Goal: Task Accomplishment & Management: Use online tool/utility

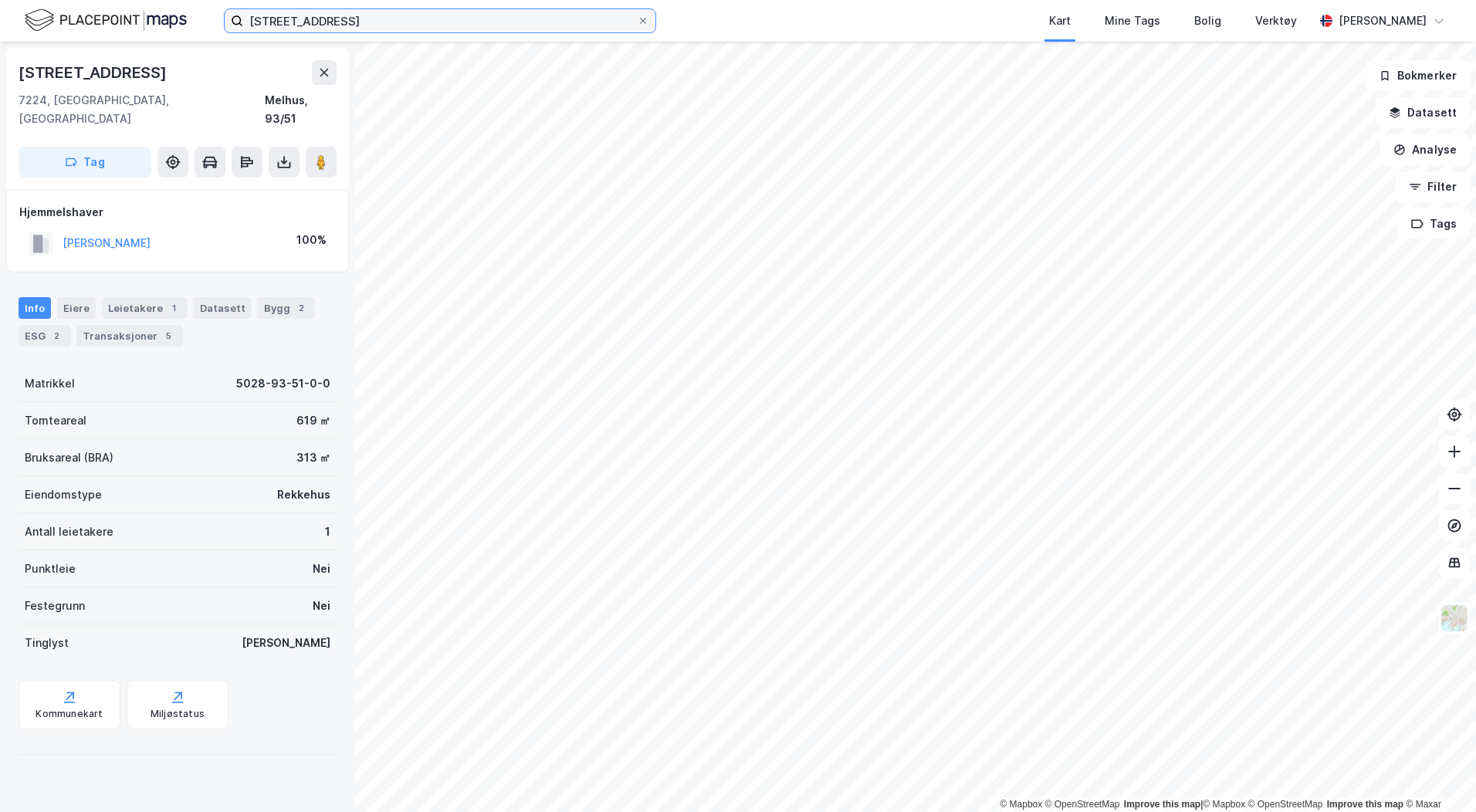
click at [351, 21] on input "[STREET_ADDRESS]" at bounding box center [440, 21] width 393 height 24
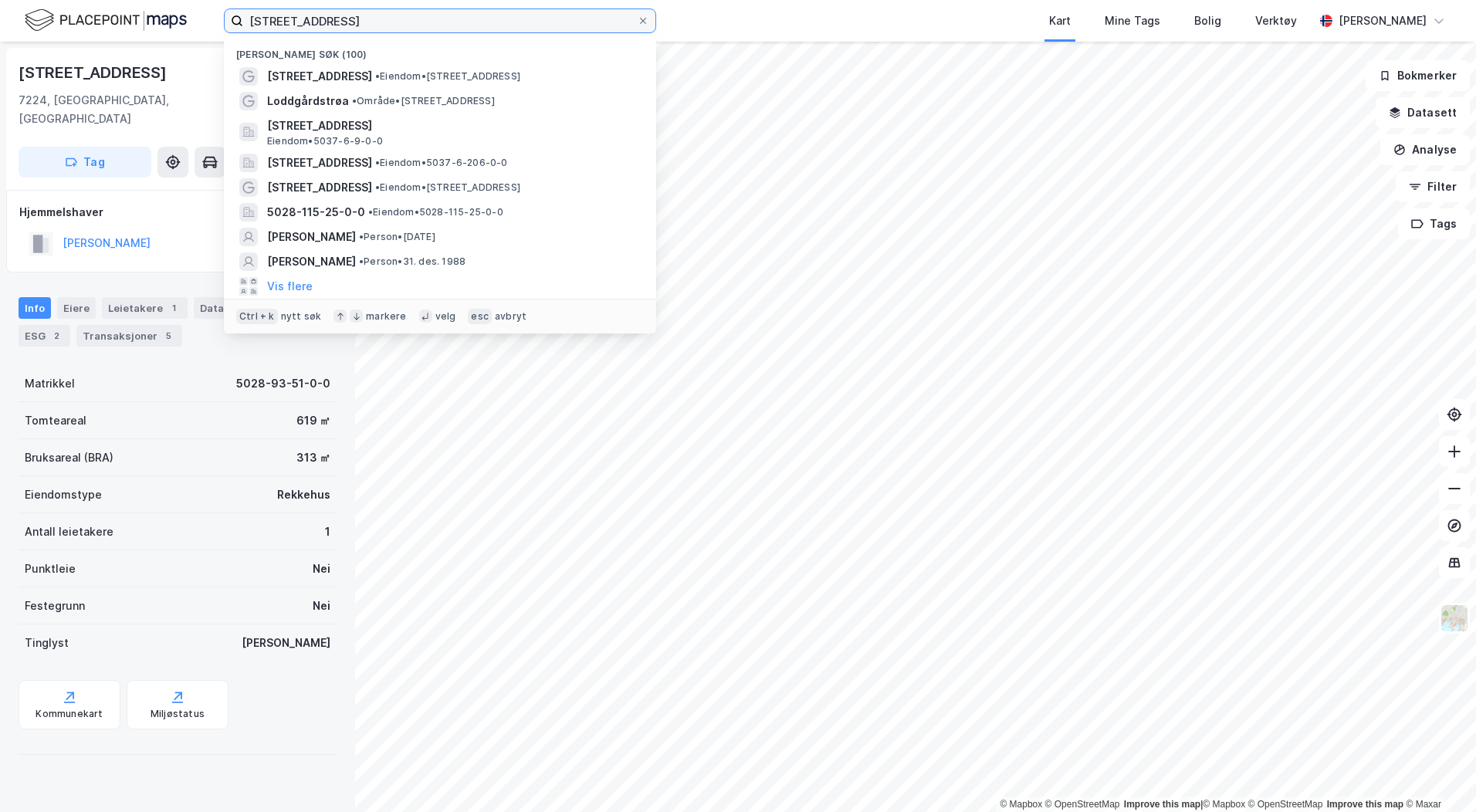
click at [351, 21] on input "[STREET_ADDRESS]" at bounding box center [440, 21] width 393 height 24
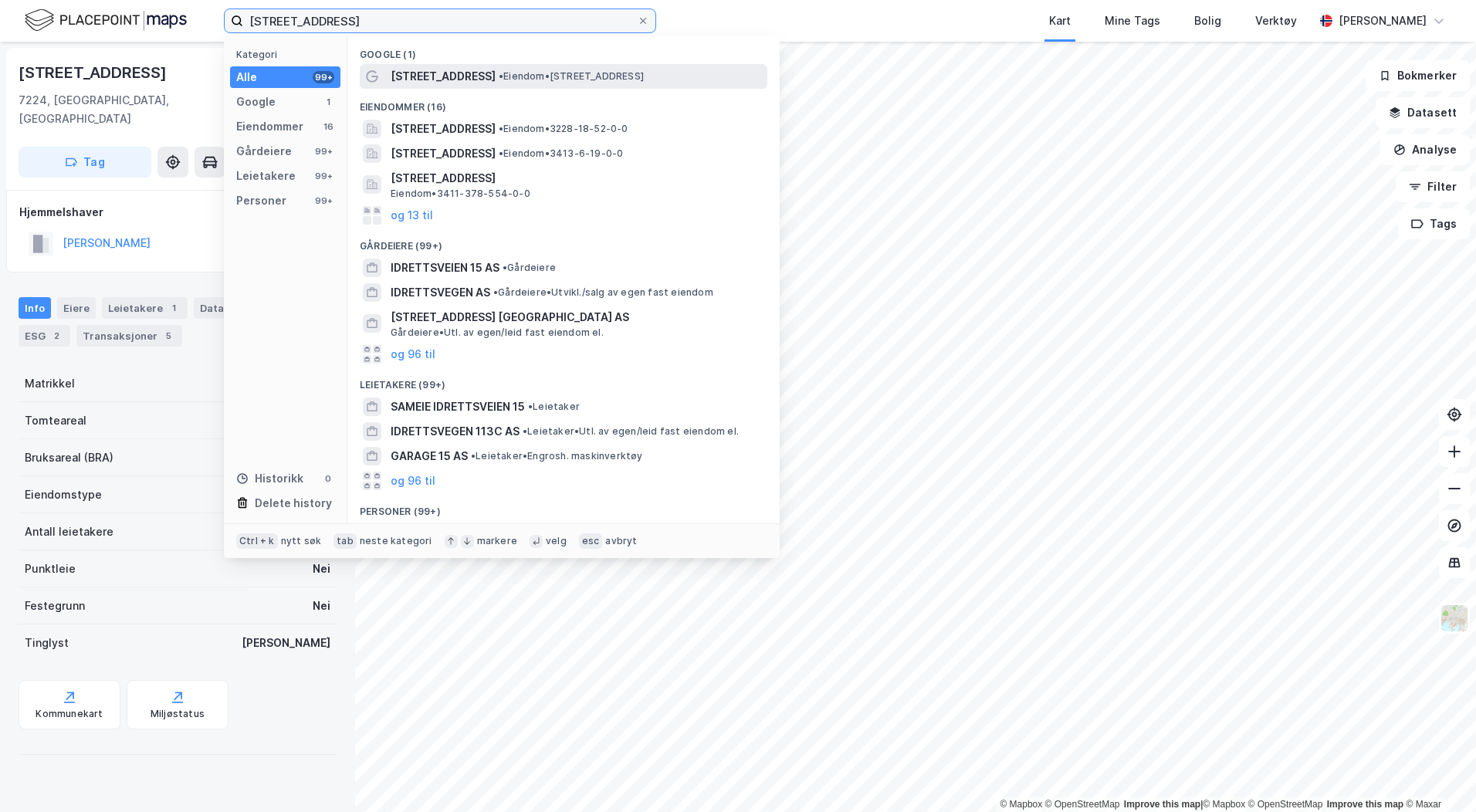
type input "[STREET_ADDRESS]"
click at [420, 70] on span "[STREET_ADDRESS]" at bounding box center [443, 76] width 105 height 19
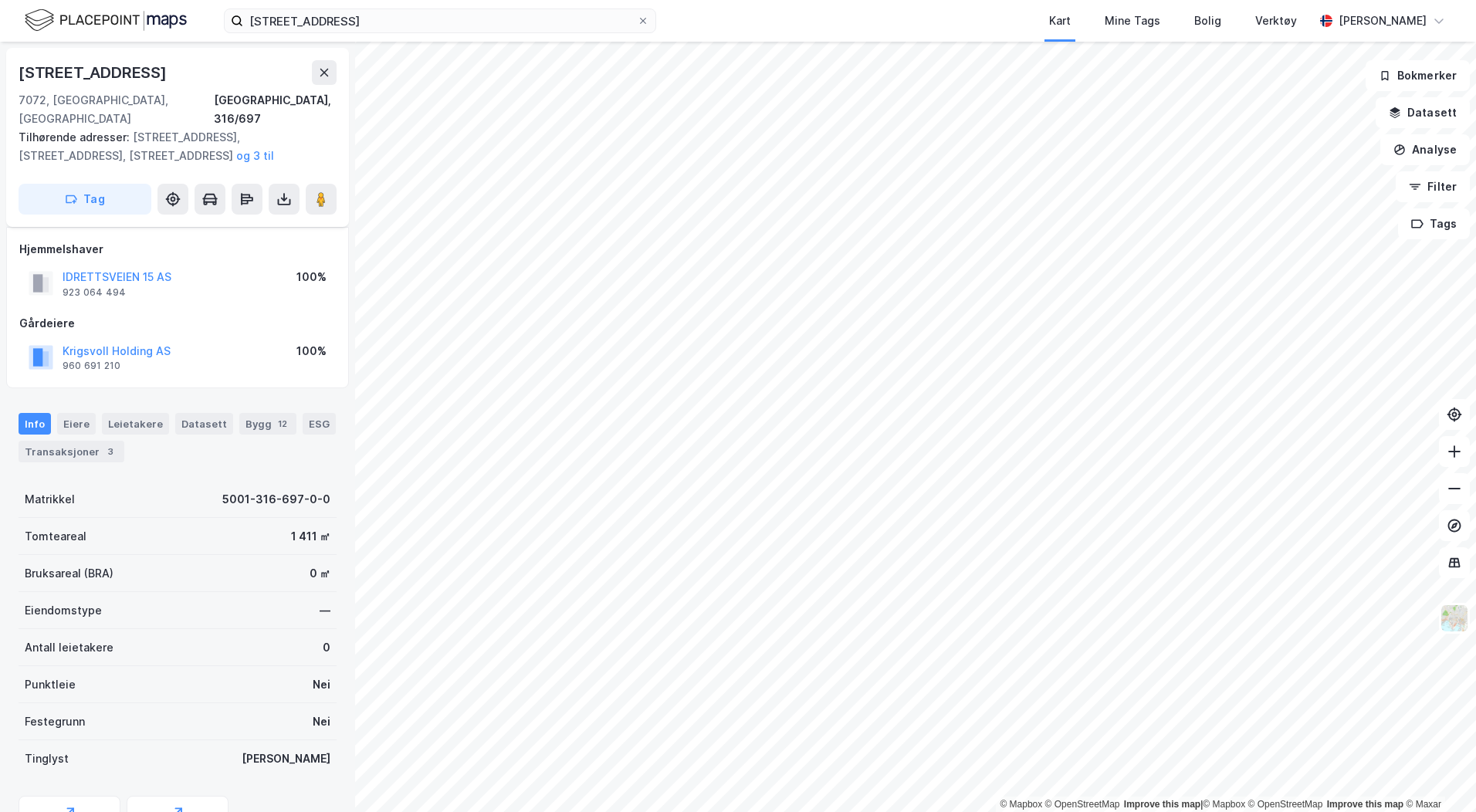
scroll to position [65, 0]
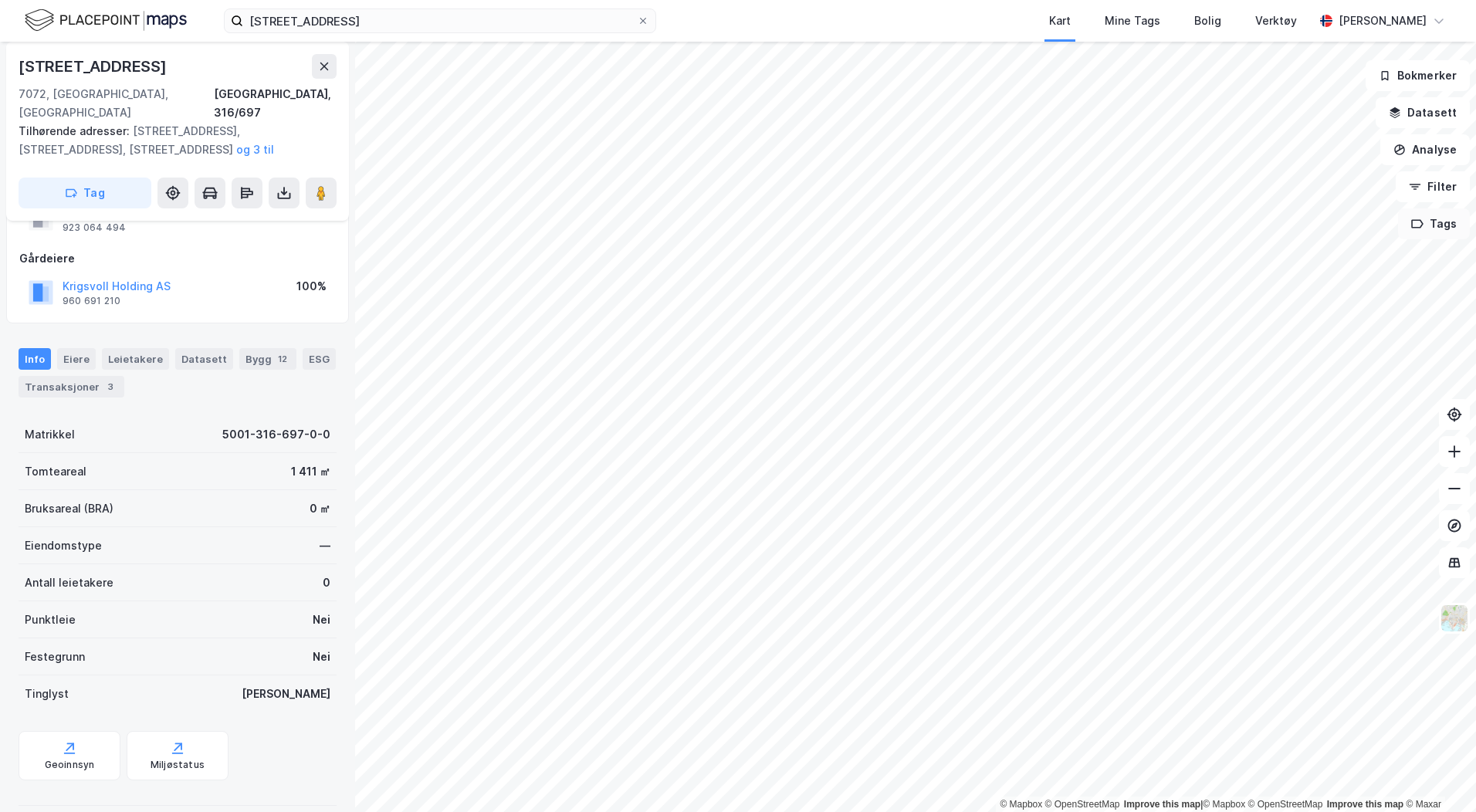
click at [1437, 226] on button "Tags" at bounding box center [1434, 223] width 72 height 30
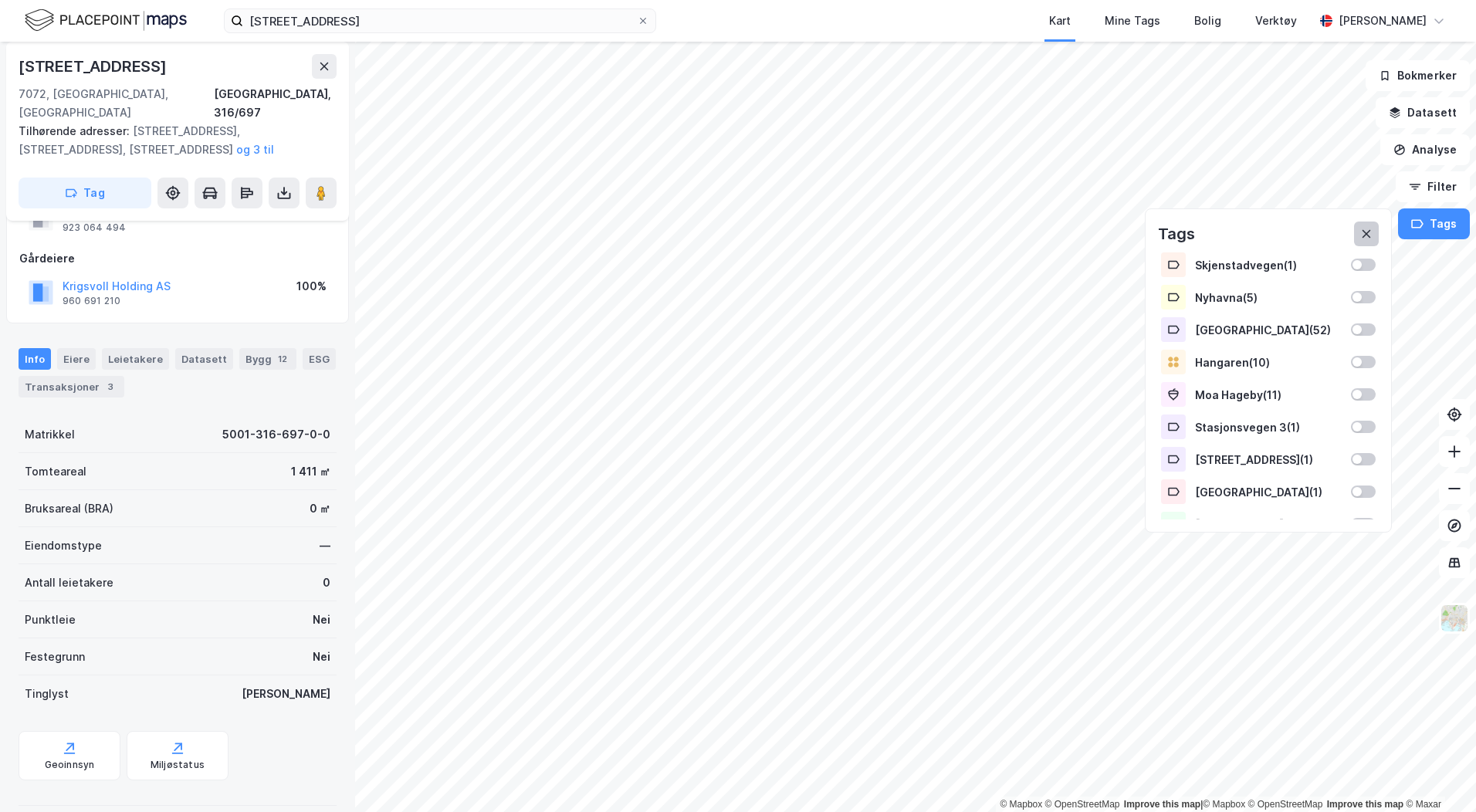
click at [1359, 232] on button at bounding box center [1366, 233] width 25 height 25
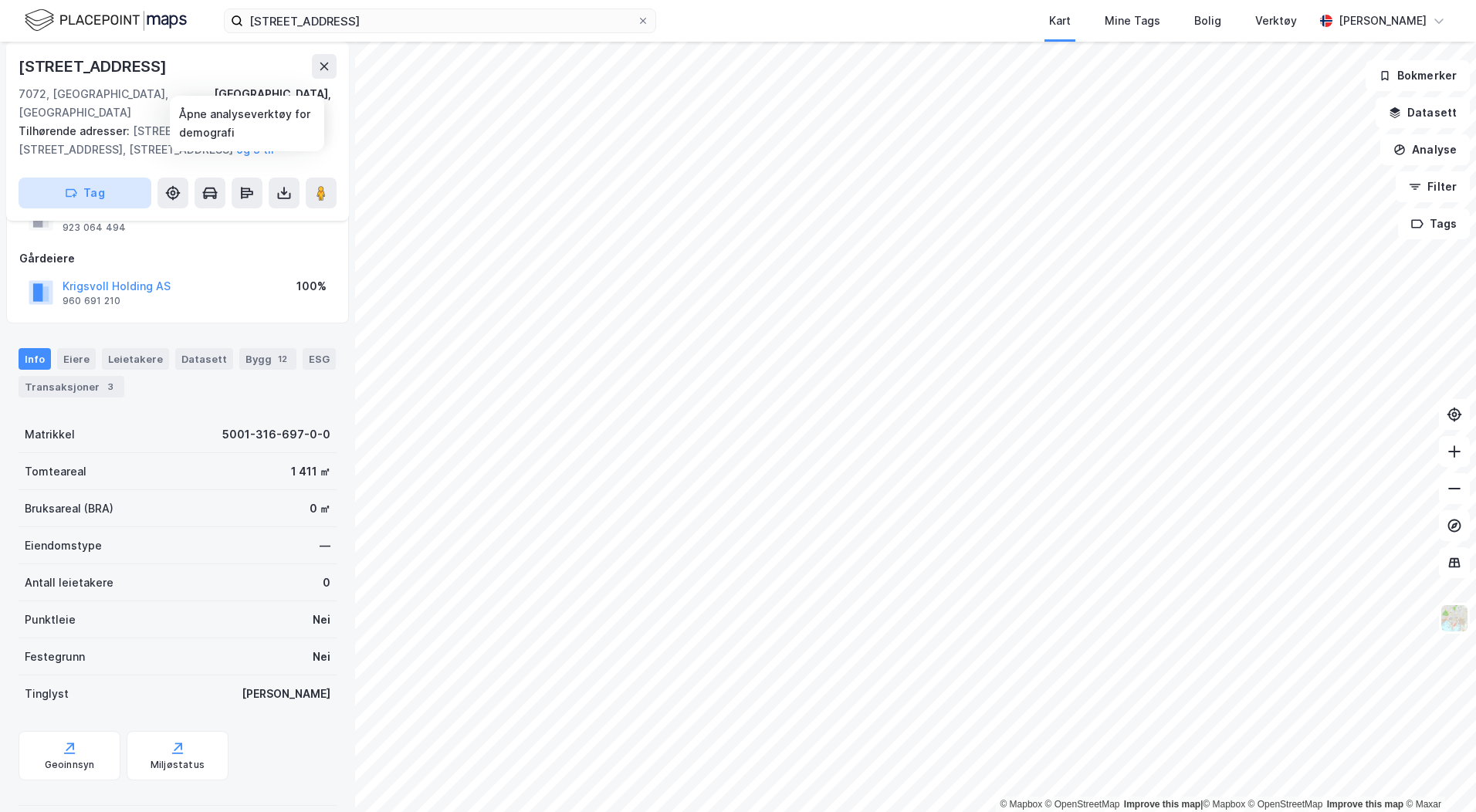
click at [120, 178] on button "Tag" at bounding box center [85, 193] width 133 height 30
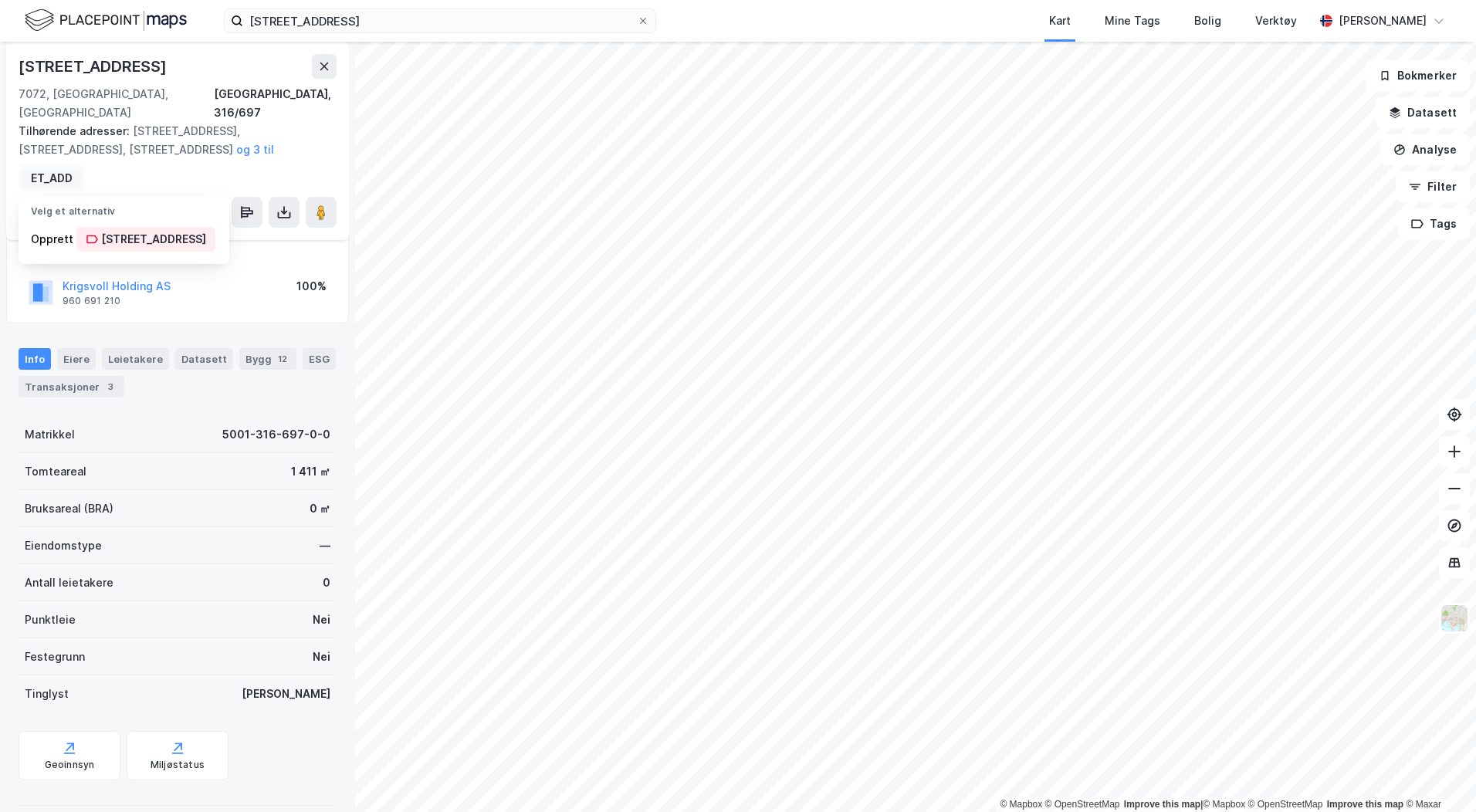
scroll to position [0, 39]
type input "[STREET_ADDRESS]"
click at [93, 235] on icon at bounding box center [92, 239] width 12 height 9
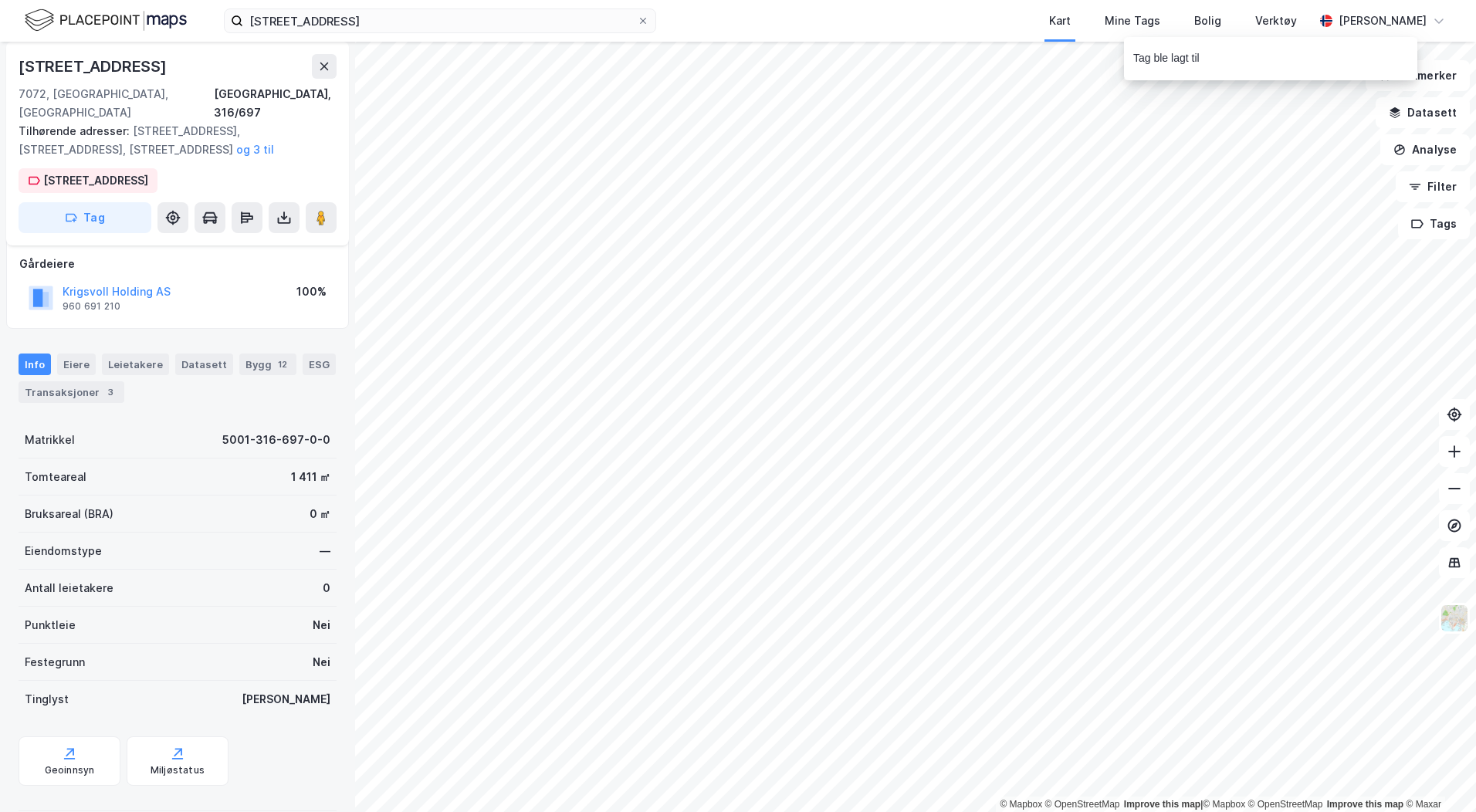
scroll to position [89, 0]
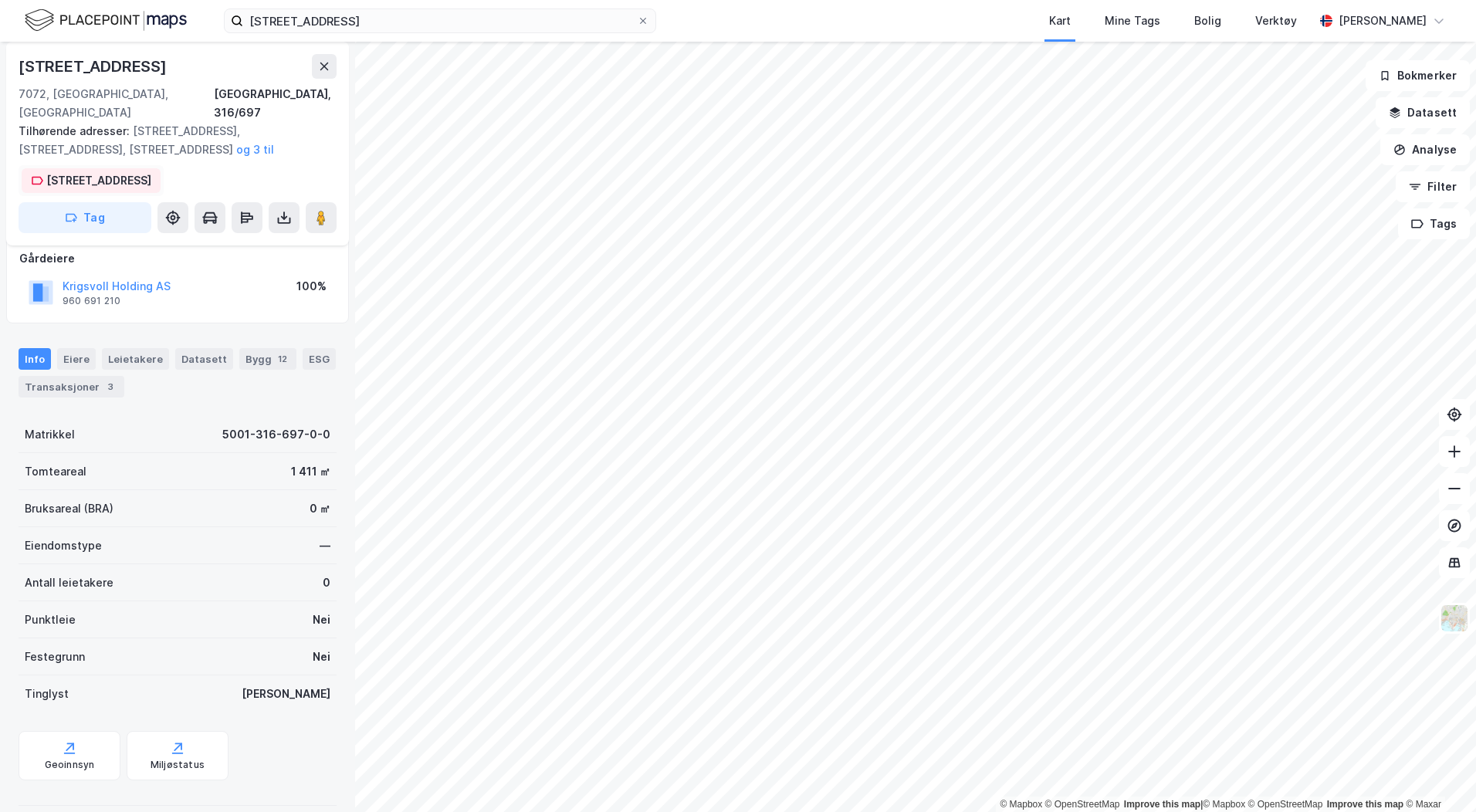
click at [99, 171] on div "[STREET_ADDRESS]" at bounding box center [98, 180] width 105 height 19
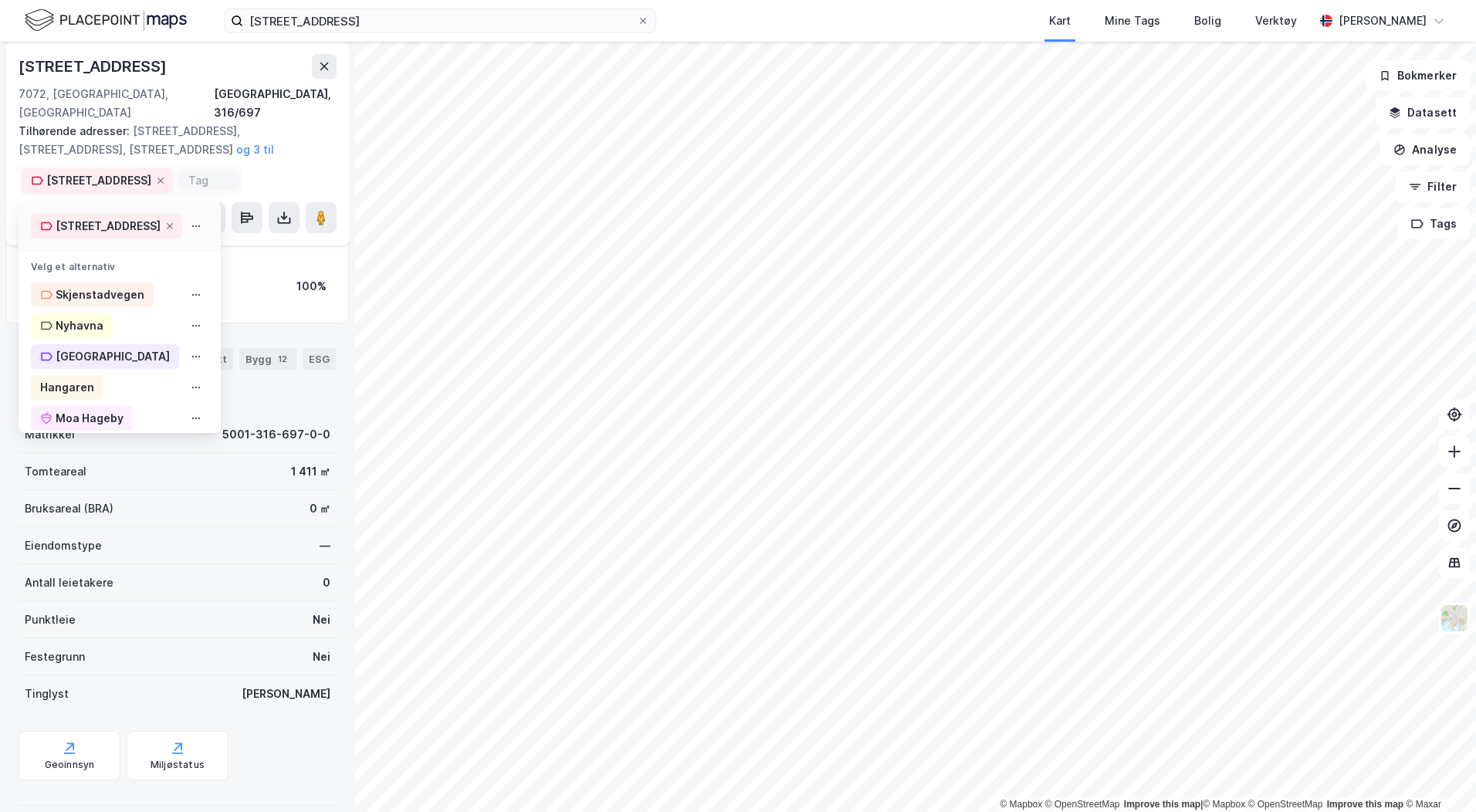
click at [197, 220] on icon at bounding box center [196, 226] width 13 height 13
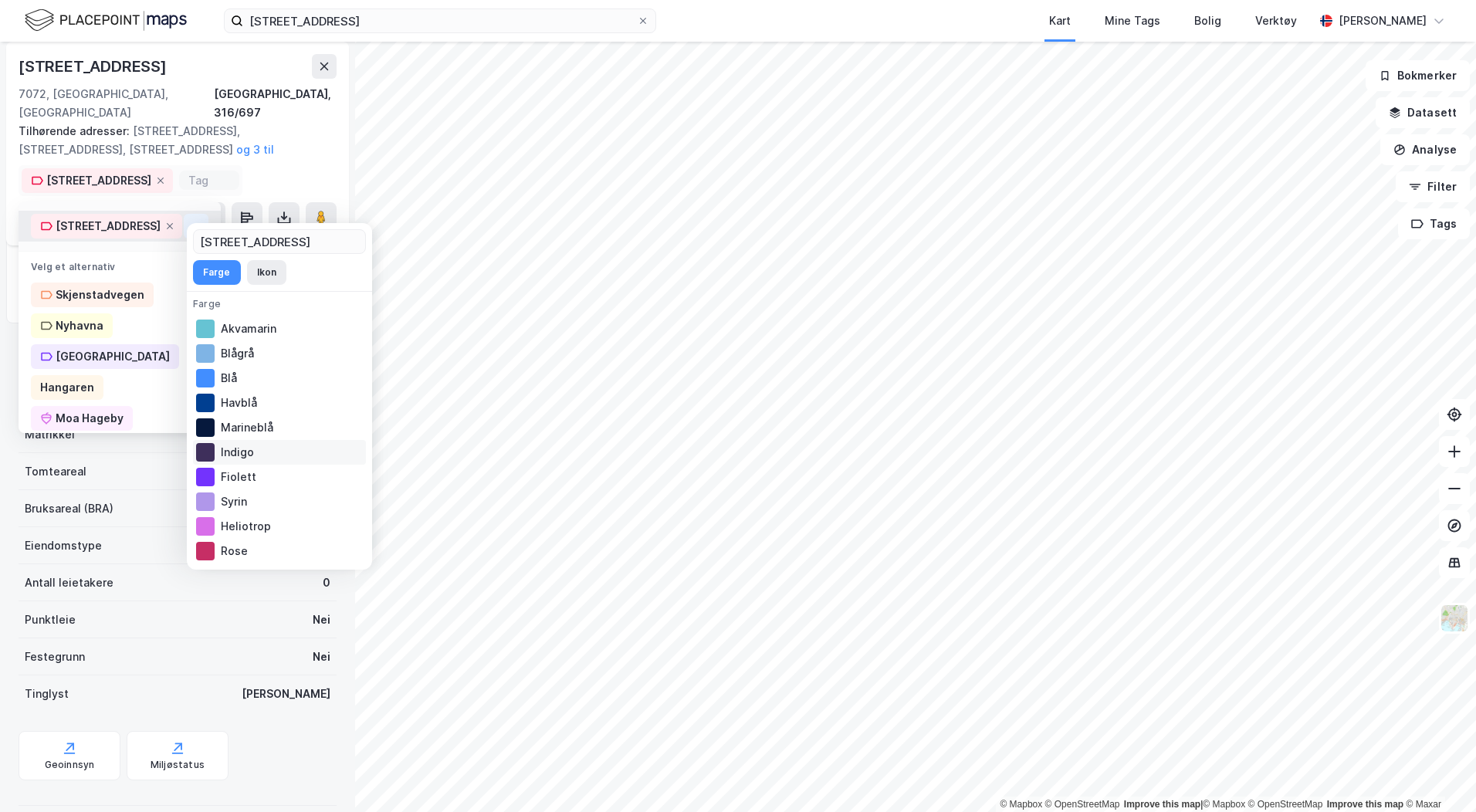
scroll to position [78, 0]
click at [247, 397] on div "Fiolett" at bounding box center [279, 399] width 173 height 25
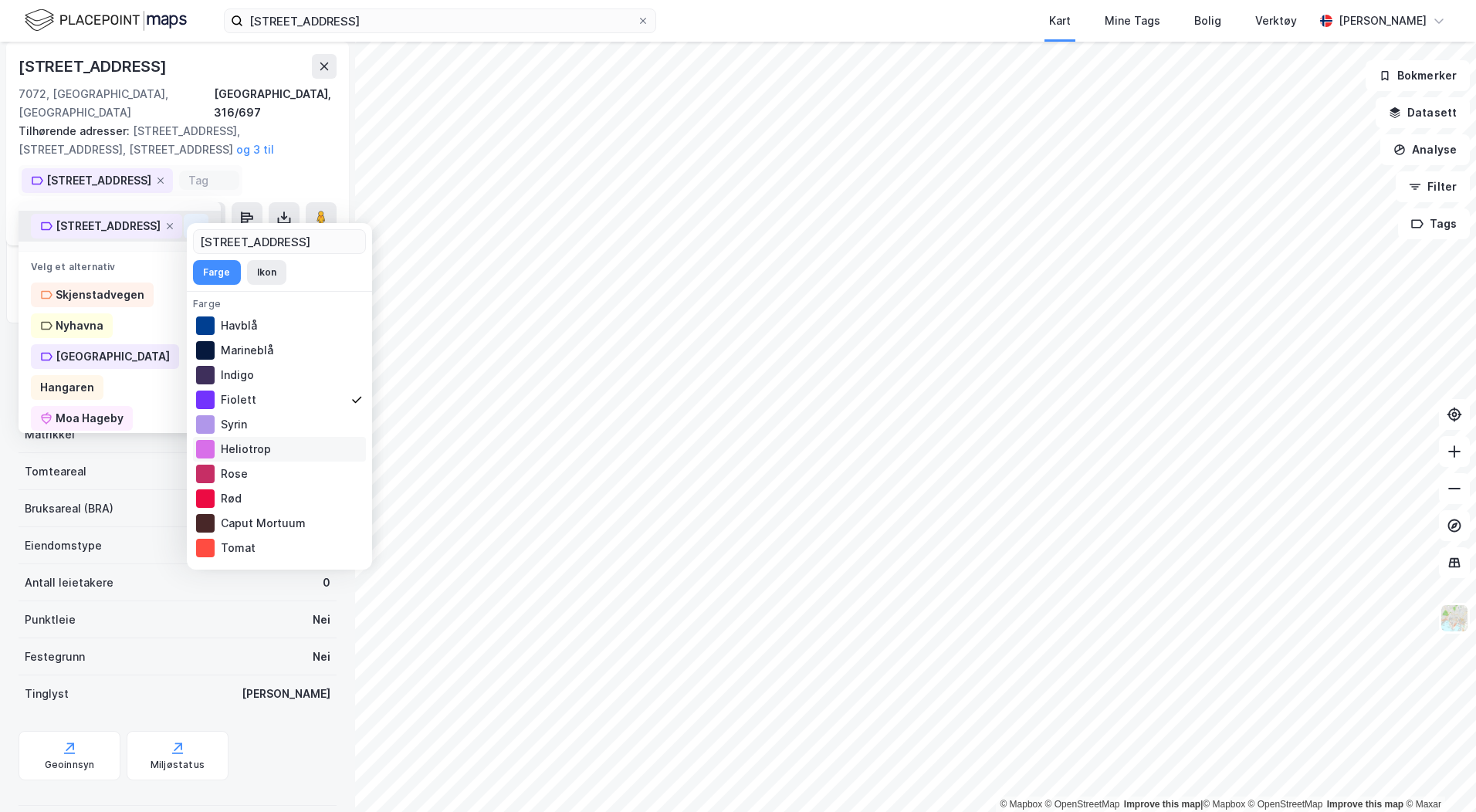
click at [233, 445] on div "Heliotrop" at bounding box center [279, 448] width 173 height 25
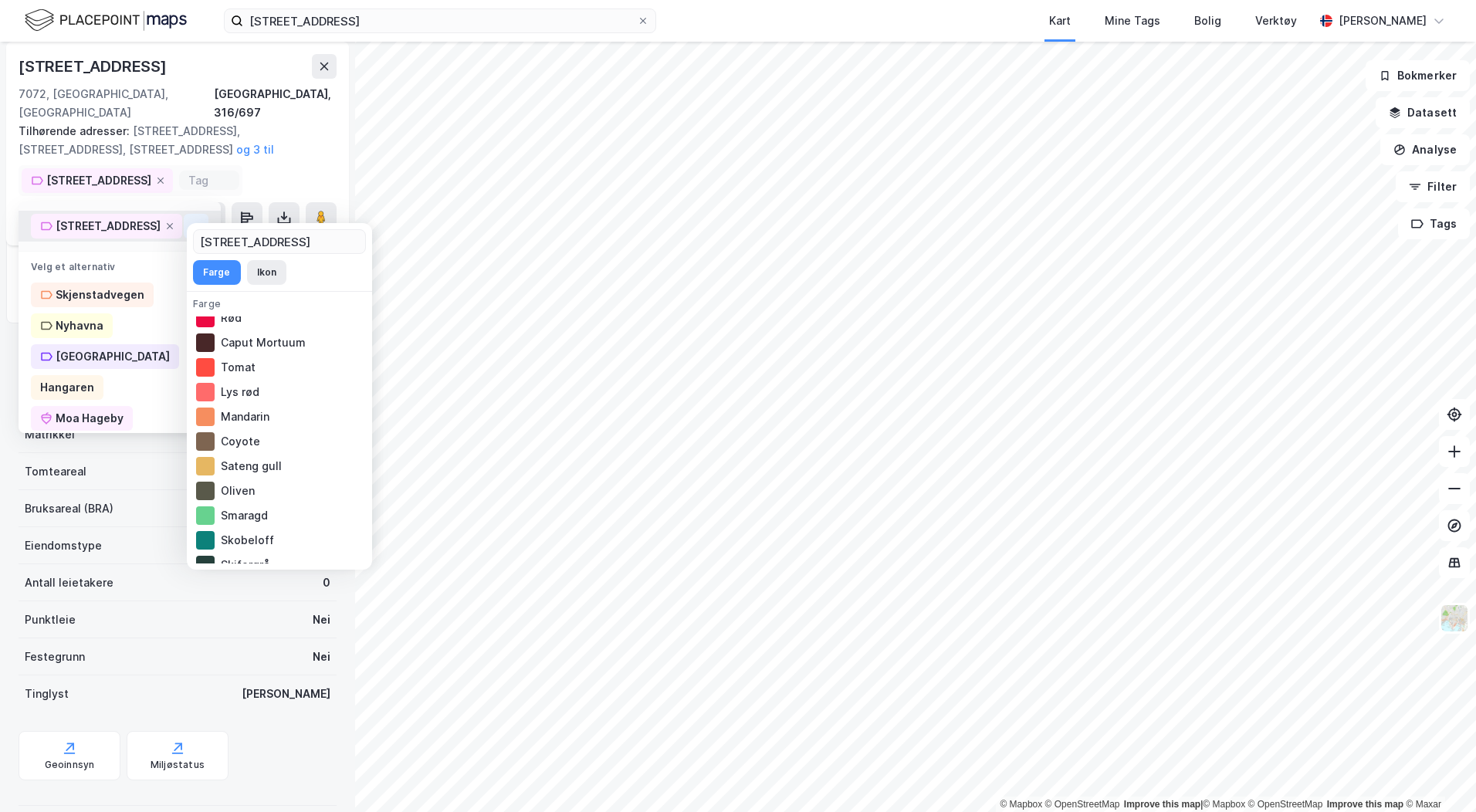
scroll to position [271, 0]
click at [238, 472] on div "Oliven" at bounding box center [279, 477] width 173 height 25
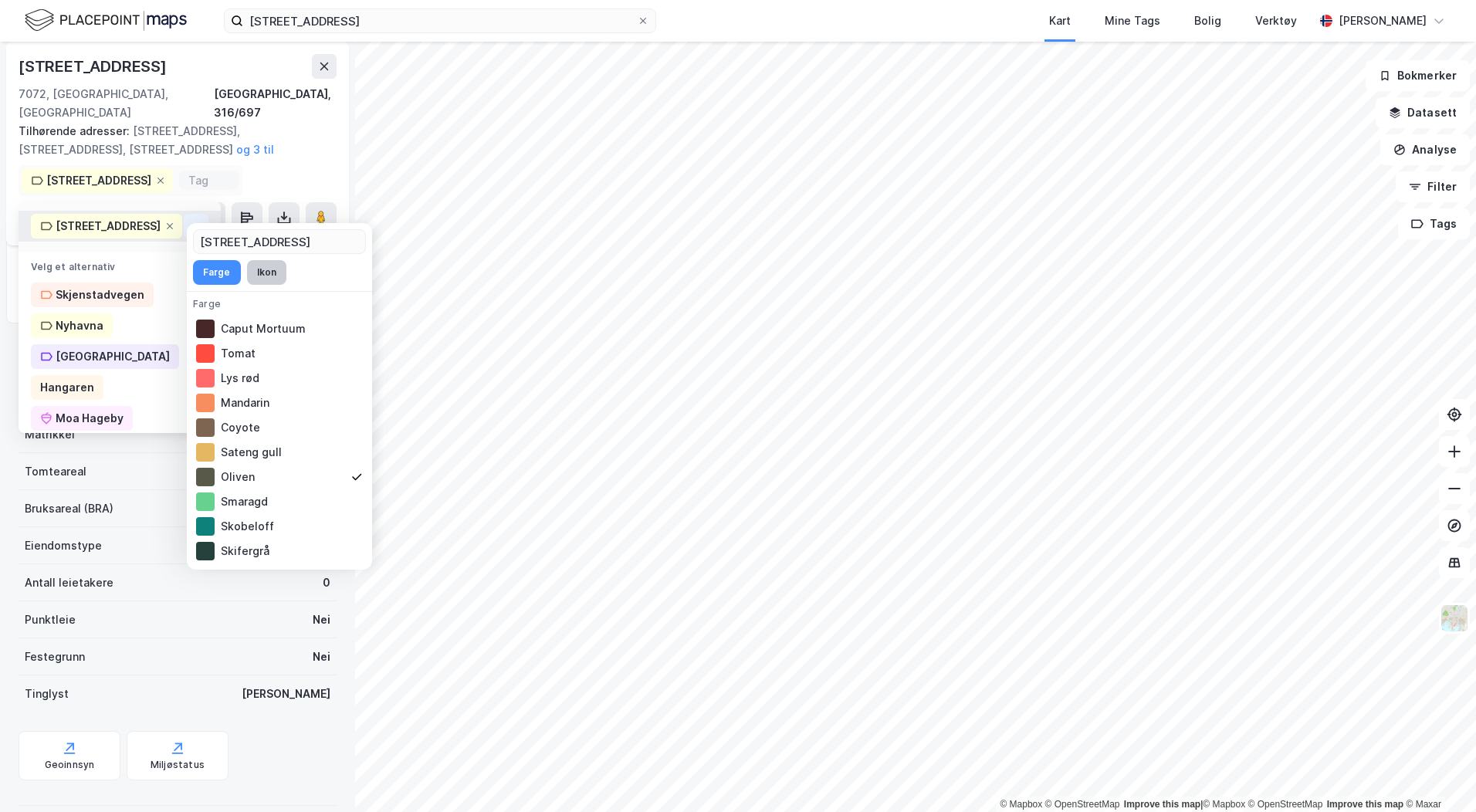
click at [261, 270] on button "Ikon" at bounding box center [266, 272] width 39 height 25
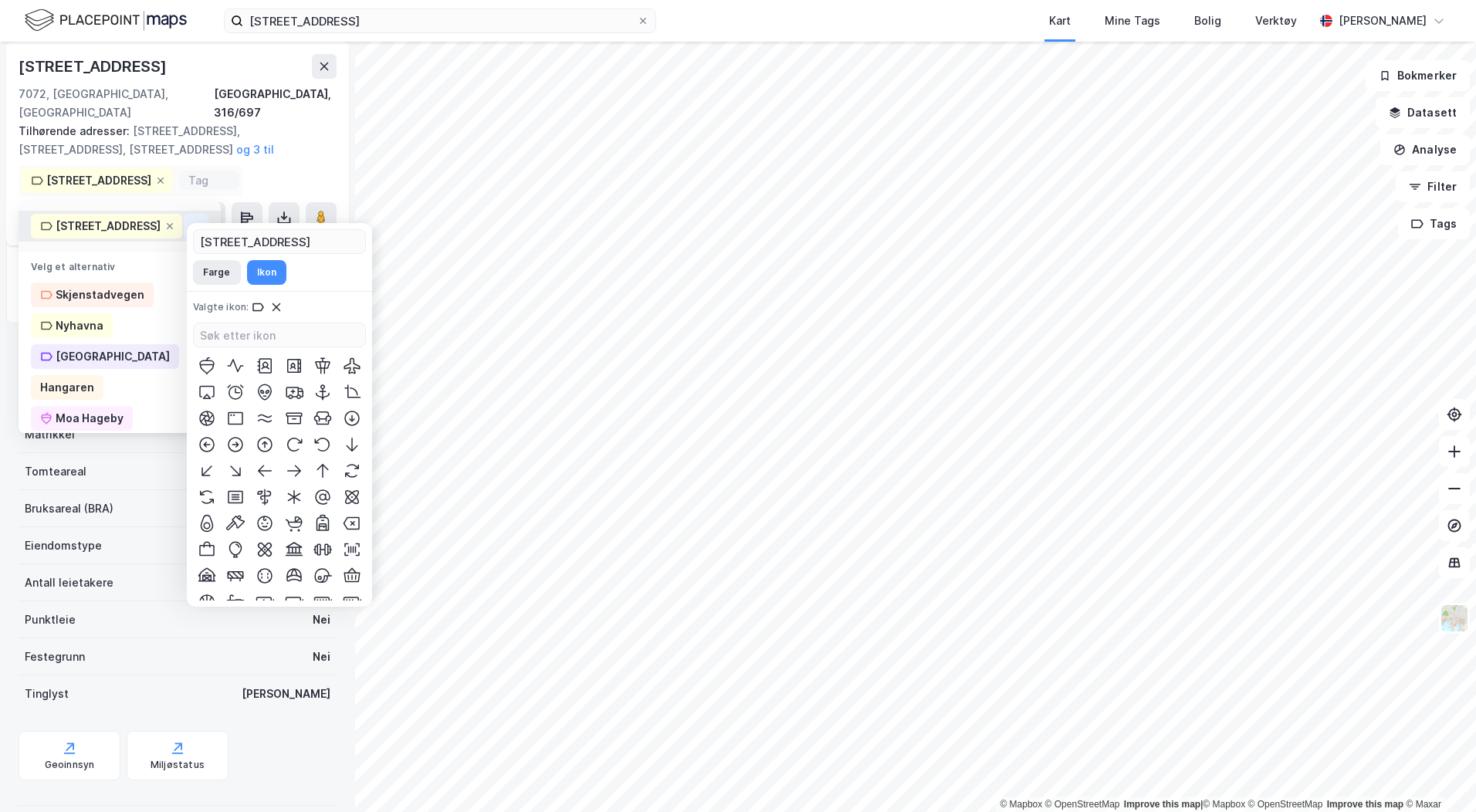
click at [271, 136] on div "Tilhørende adresser: [STREET_ADDRESS], [STREET_ADDRESS], [STREET_ADDRESS] til" at bounding box center [171, 141] width 306 height 37
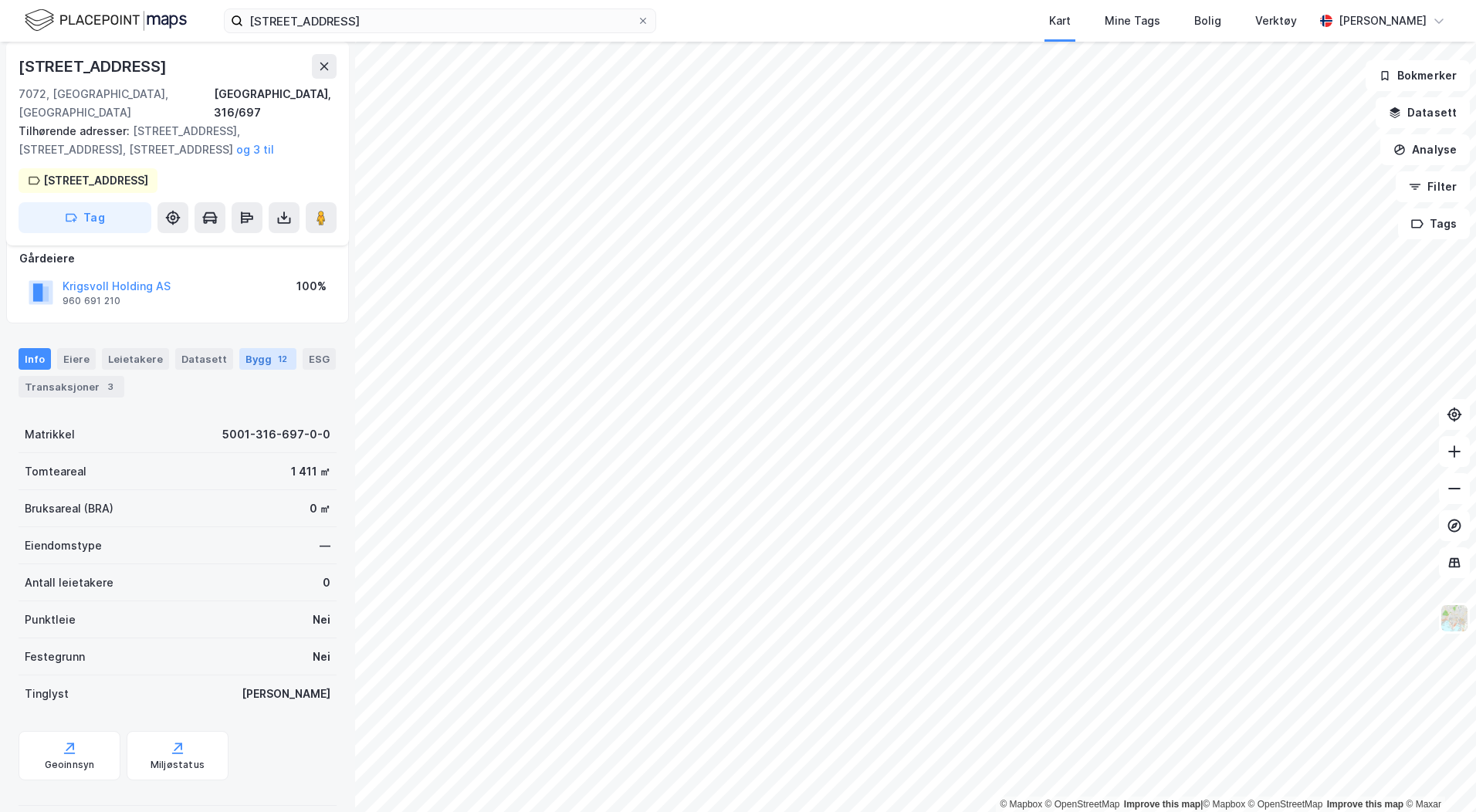
click at [257, 348] on div "Bygg 12" at bounding box center [267, 359] width 57 height 22
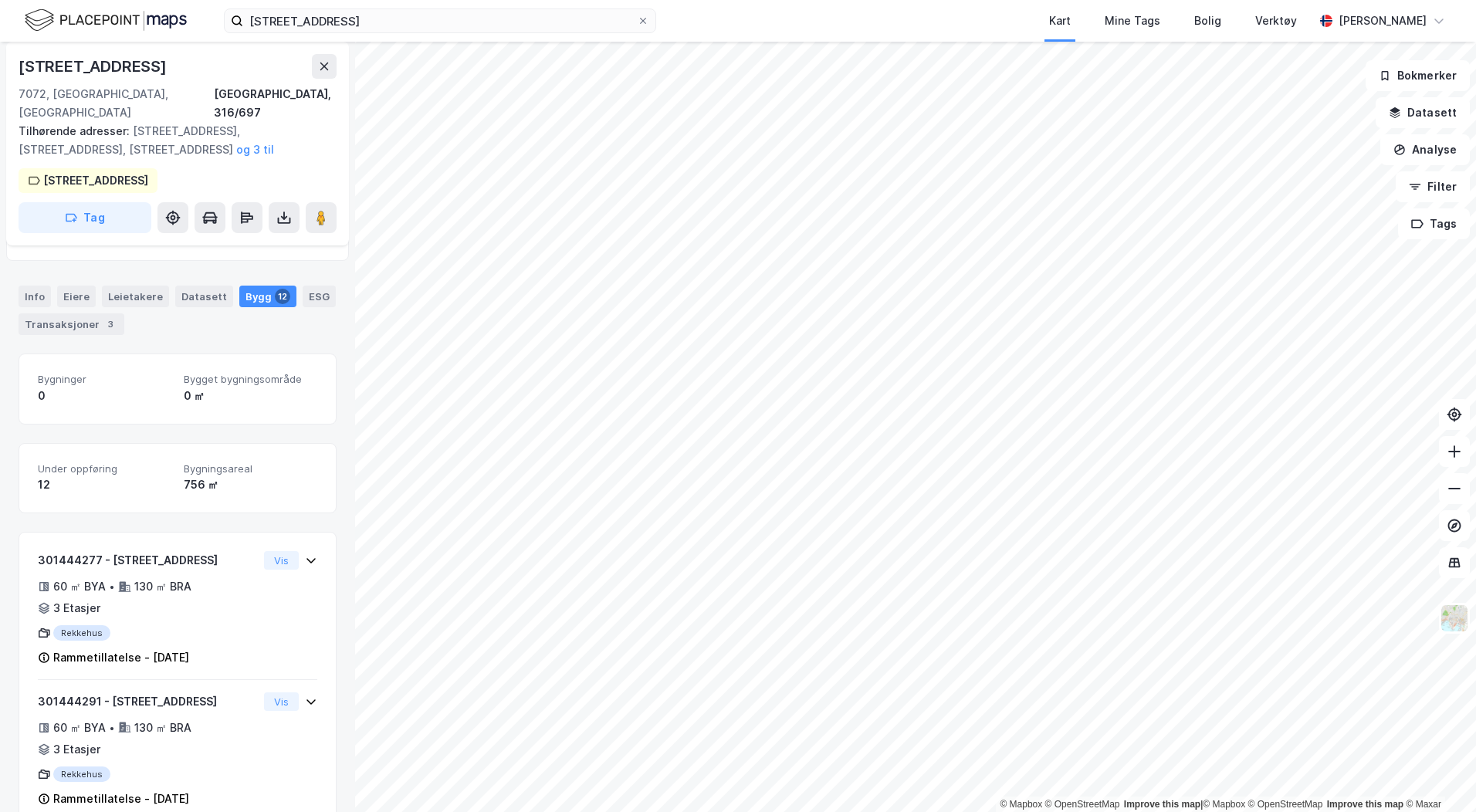
scroll to position [154, 0]
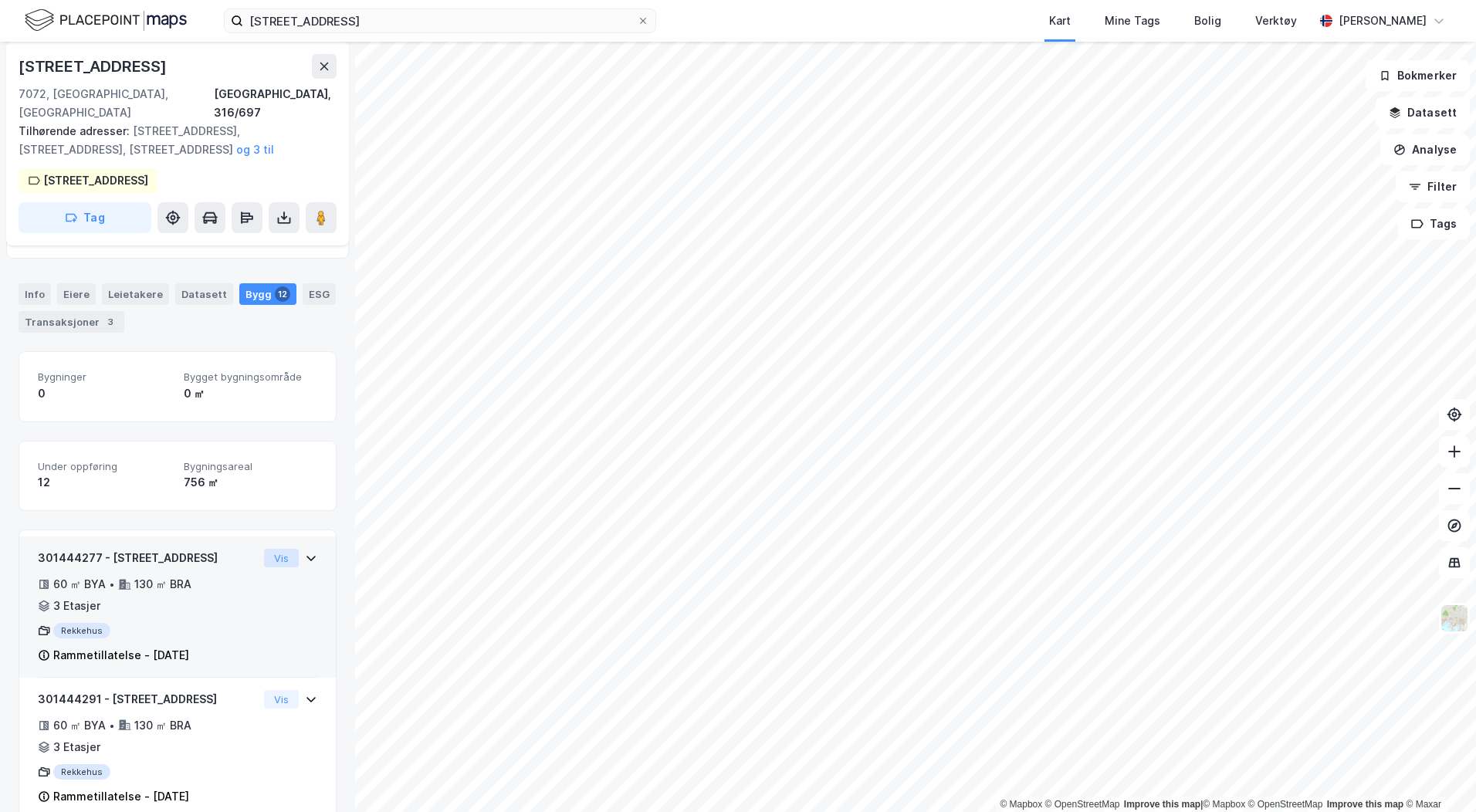
click at [282, 549] on button "Vis" at bounding box center [280, 557] width 34 height 19
